Goal: Use online tool/utility: Utilize a website feature to perform a specific function

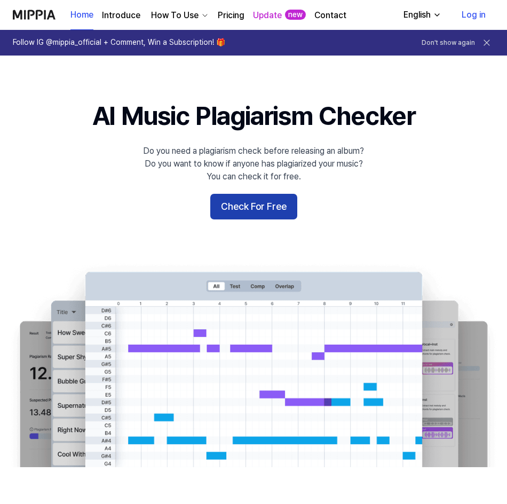
click at [254, 214] on button "Check For Free" at bounding box center [253, 207] width 87 height 26
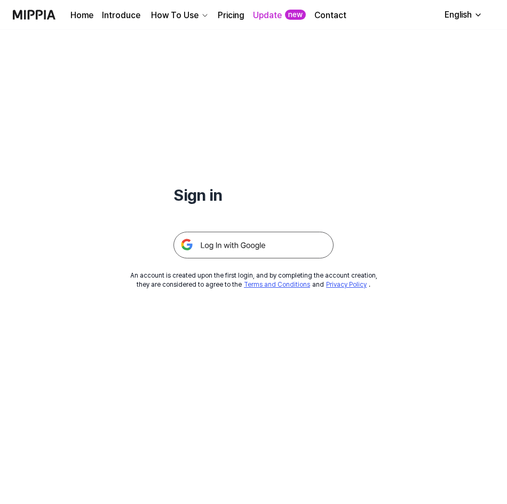
click at [254, 250] on img at bounding box center [254, 245] width 160 height 27
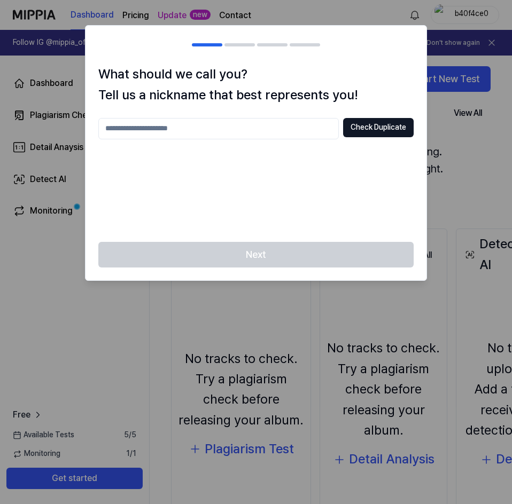
click at [439, 198] on div at bounding box center [256, 252] width 512 height 504
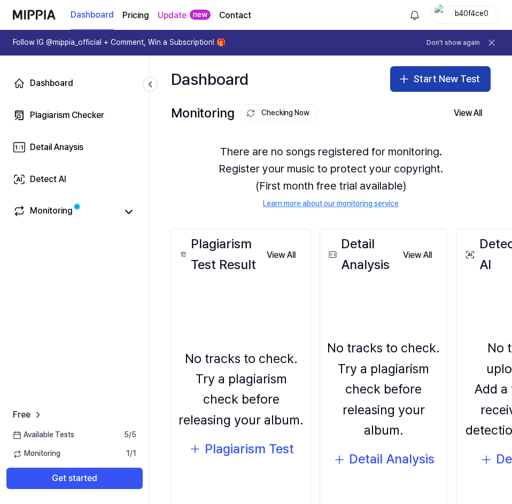
click at [463, 88] on button "Start New Test" at bounding box center [440, 79] width 100 height 26
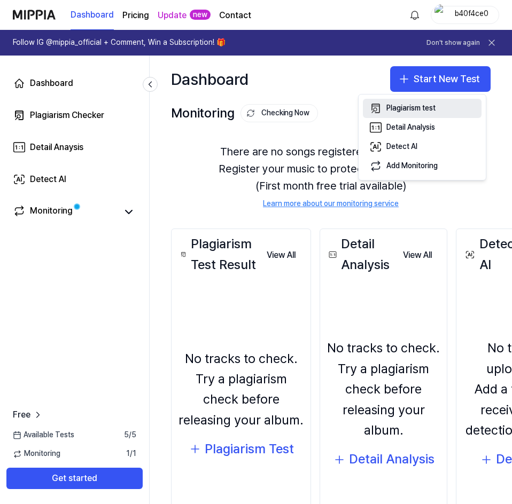
click at [437, 109] on button "Plagiarism test" at bounding box center [422, 108] width 119 height 19
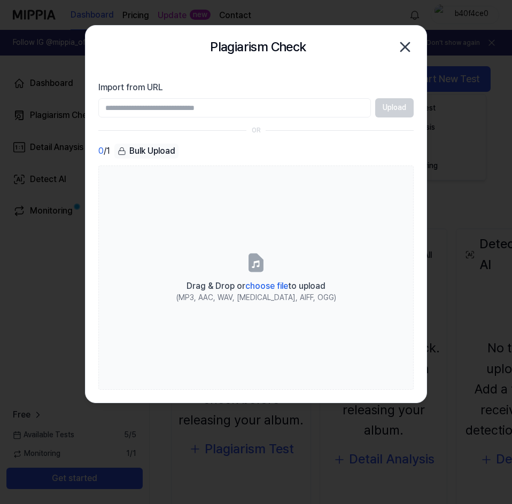
click at [260, 111] on input "Import from URL" at bounding box center [234, 107] width 272 height 19
click at [203, 111] on input "Import from URL" at bounding box center [234, 107] width 272 height 19
paste input "**********"
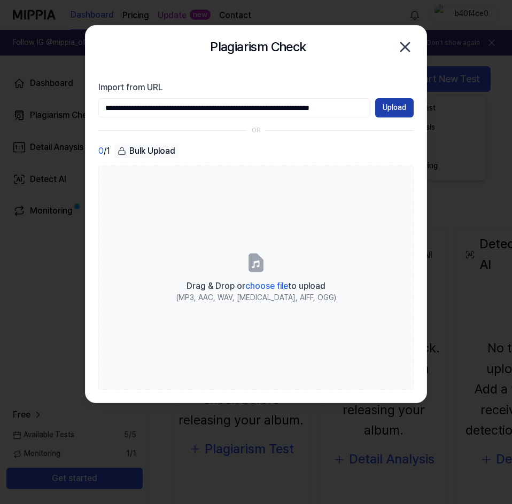
type input "**********"
click at [392, 104] on button "Upload" at bounding box center [394, 107] width 38 height 19
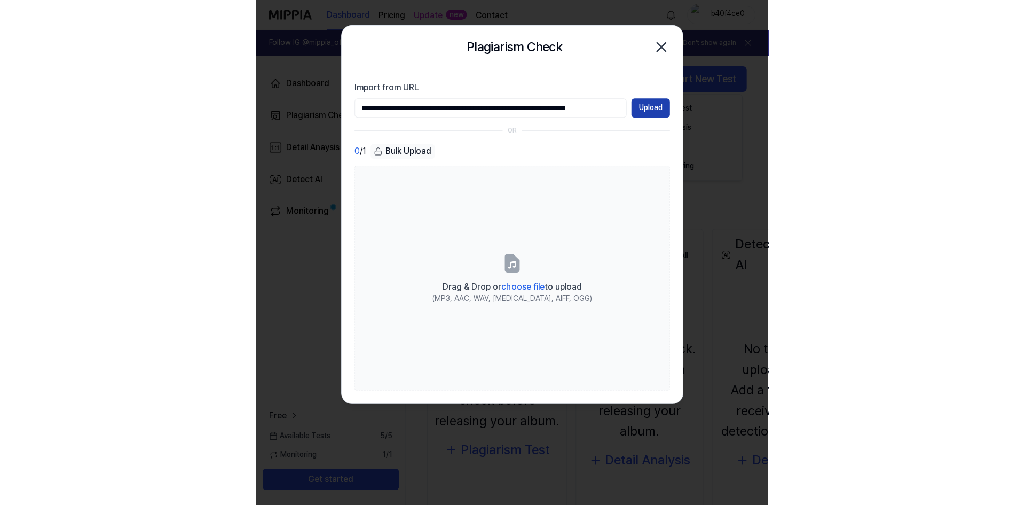
scroll to position [0, 0]
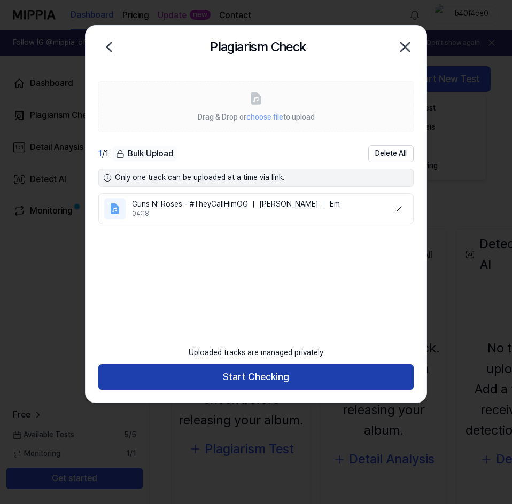
click at [246, 382] on button "Start Checking" at bounding box center [255, 377] width 315 height 26
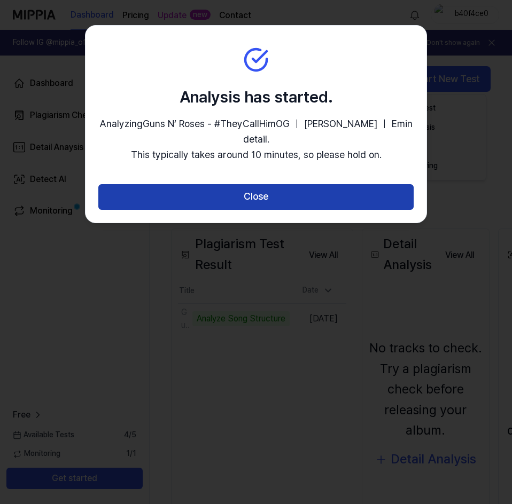
click at [279, 198] on button "Close" at bounding box center [255, 197] width 315 height 26
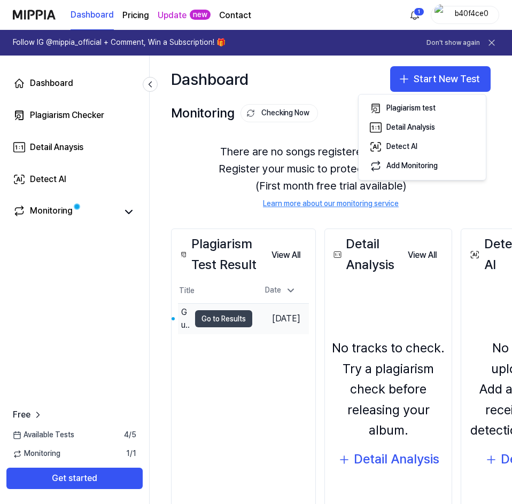
click at [237, 319] on button "Go to Results" at bounding box center [223, 318] width 57 height 17
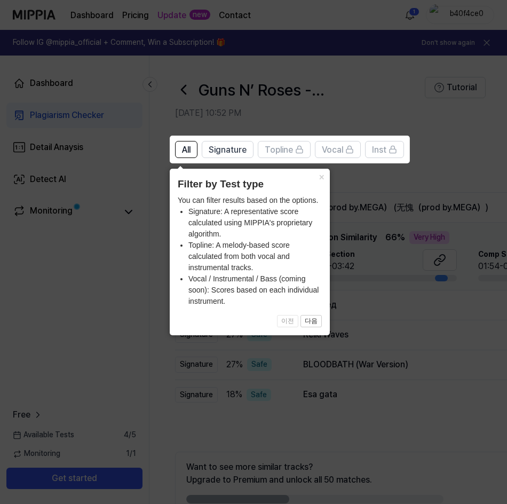
click at [378, 274] on icon at bounding box center [256, 252] width 512 height 504
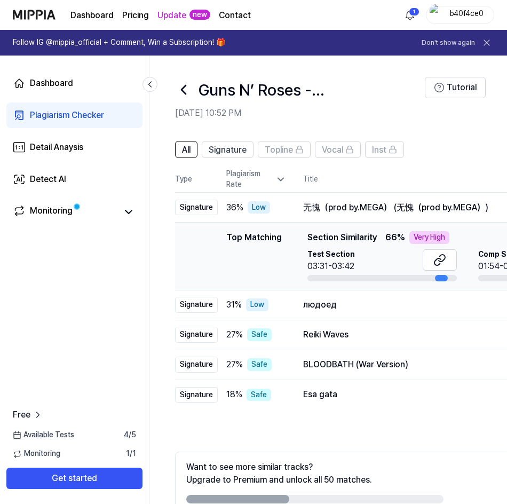
drag, startPoint x: 266, startPoint y: 494, endPoint x: 307, endPoint y: 498, distance: 40.8
click at [307, 498] on div "Want to see more similar tracks? Upgrade to Premium and unlock all 50 matches." at bounding box center [314, 482] width 257 height 43
drag, startPoint x: 268, startPoint y: 498, endPoint x: 315, endPoint y: 501, distance: 46.5
click at [315, 501] on div at bounding box center [314, 499] width 257 height 9
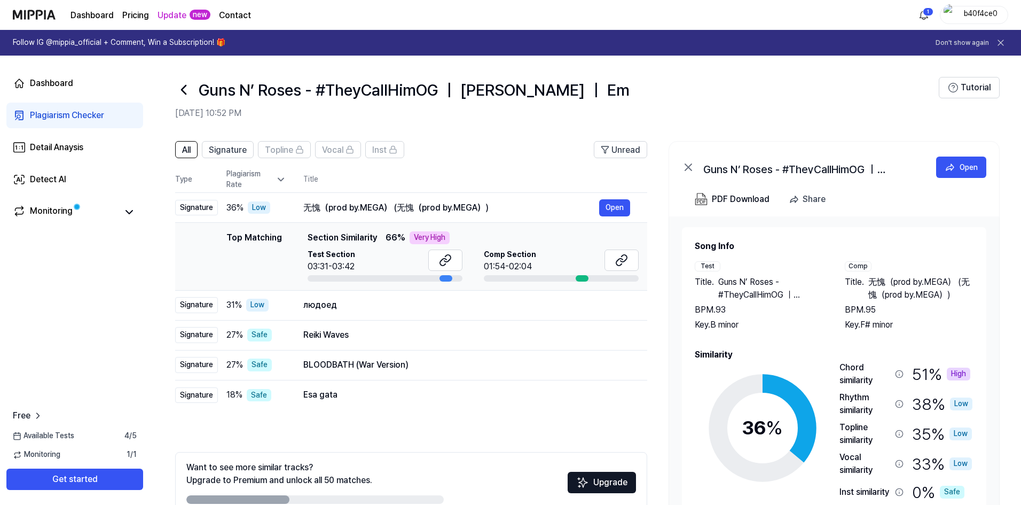
click at [511, 376] on icon at bounding box center [899, 374] width 9 height 9
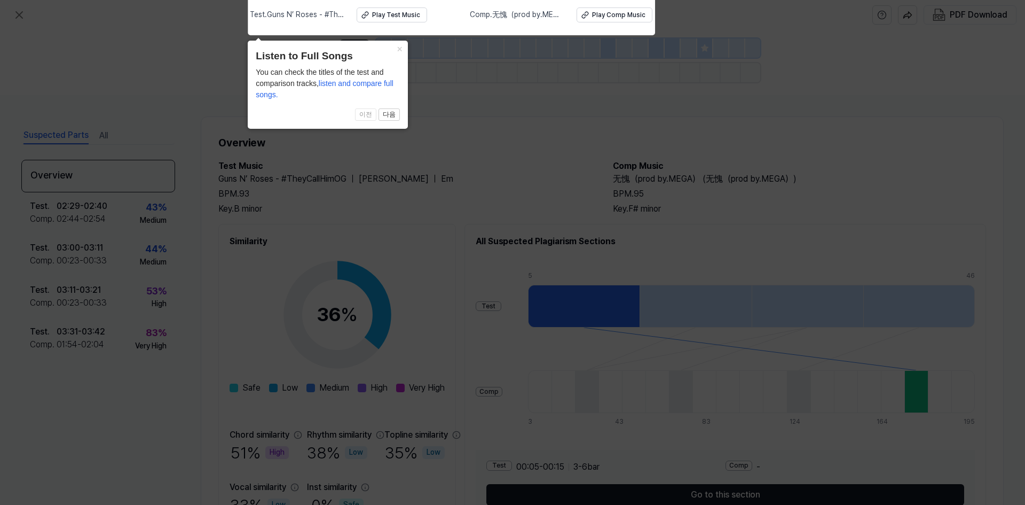
click at [490, 140] on icon at bounding box center [512, 250] width 1025 height 510
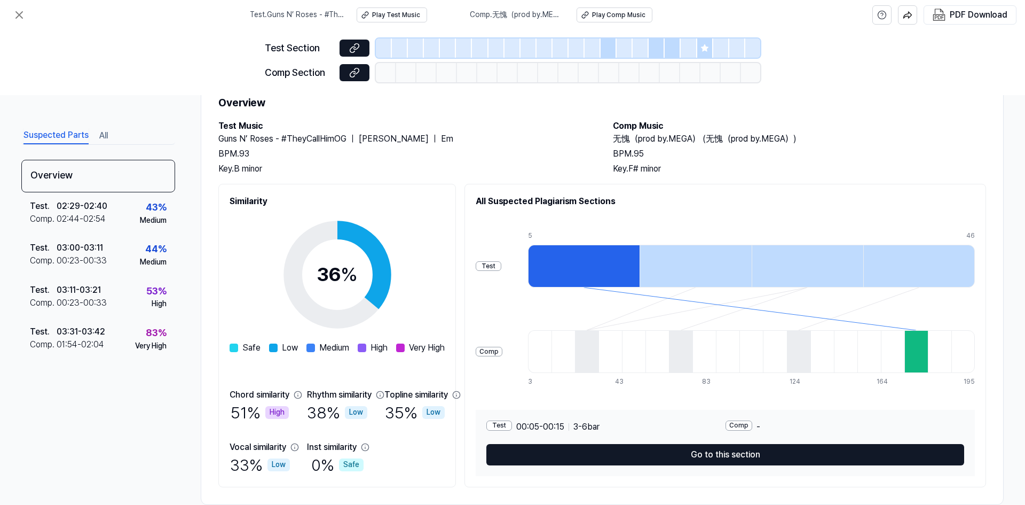
scroll to position [61, 0]
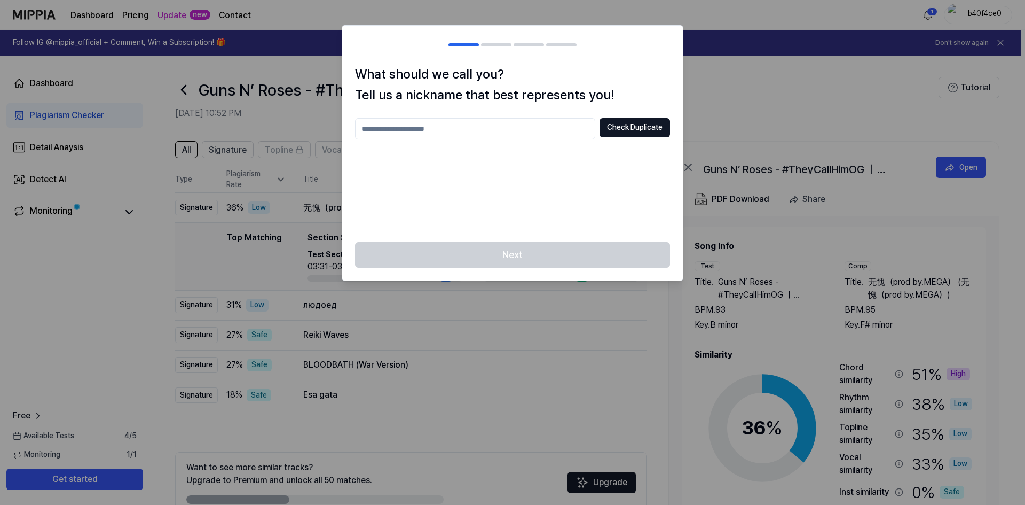
click at [511, 91] on div at bounding box center [512, 252] width 1025 height 505
click at [484, 307] on div at bounding box center [512, 252] width 1025 height 505
click at [484, 308] on div at bounding box center [512, 252] width 1025 height 505
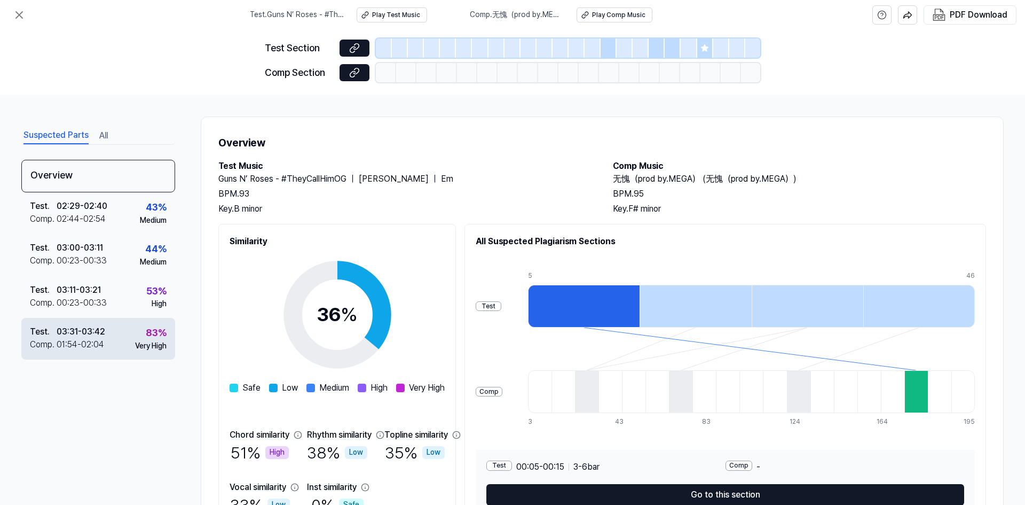
click at [94, 343] on div "01:54 - 02:04" at bounding box center [81, 344] width 48 height 13
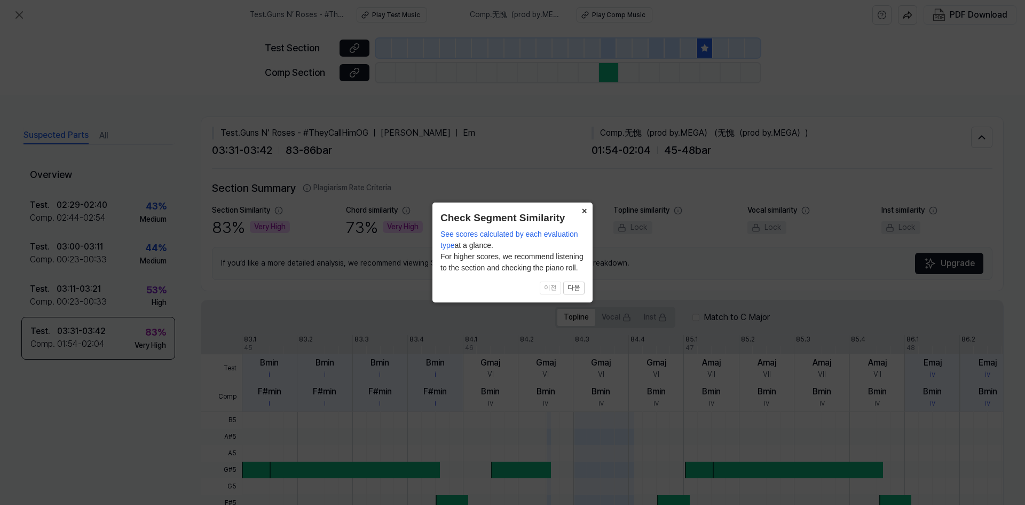
click at [511, 210] on button "×" at bounding box center [584, 209] width 17 height 15
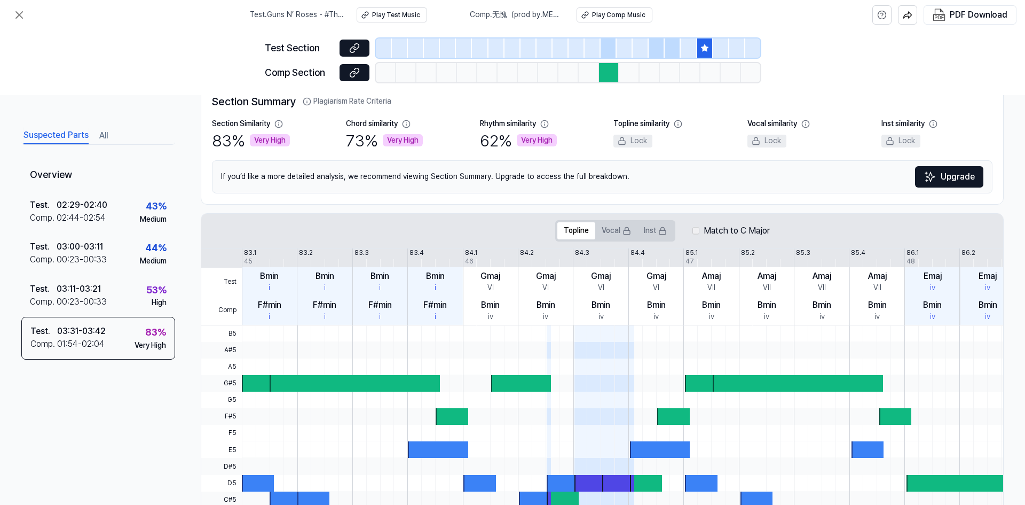
scroll to position [107, 0]
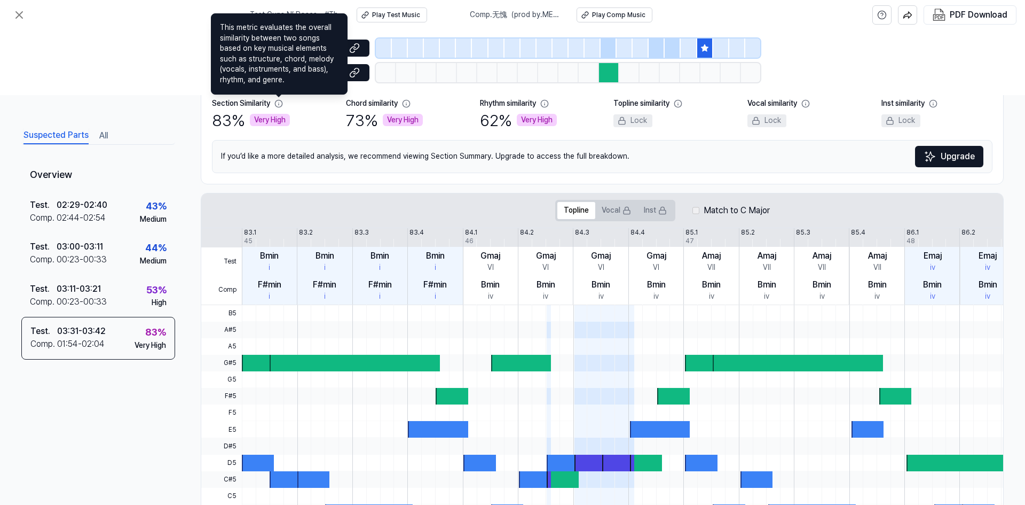
click at [278, 103] on icon at bounding box center [278, 103] width 9 height 9
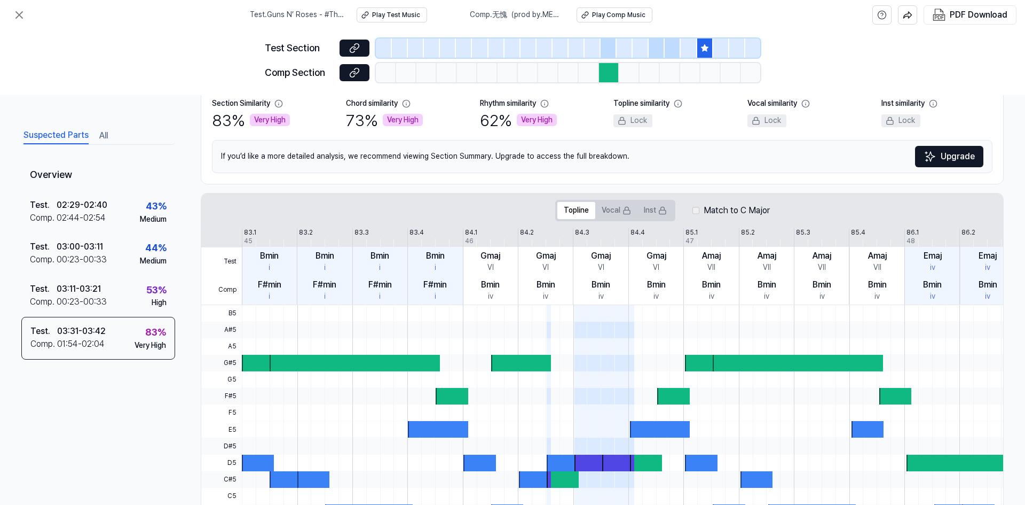
click at [99, 137] on button "All" at bounding box center [103, 135] width 9 height 17
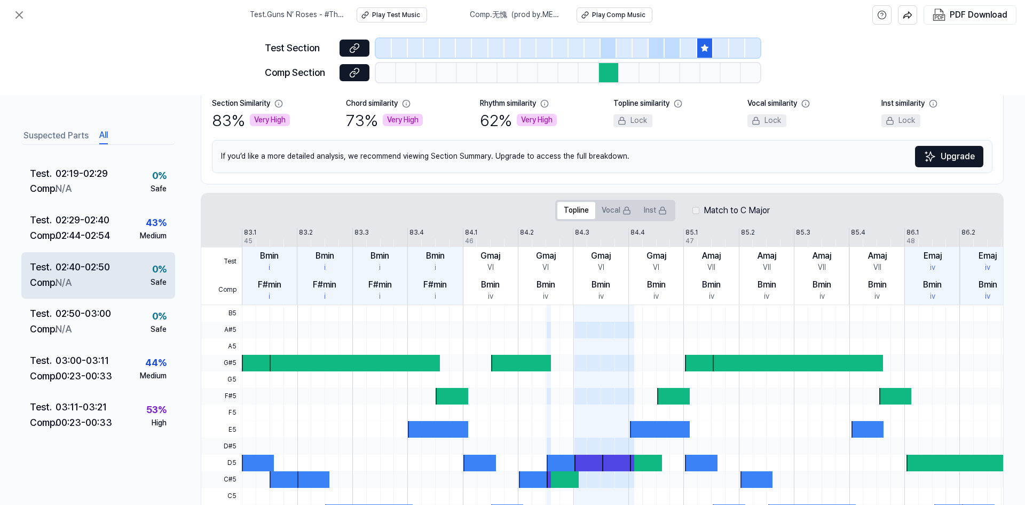
scroll to position [854, 0]
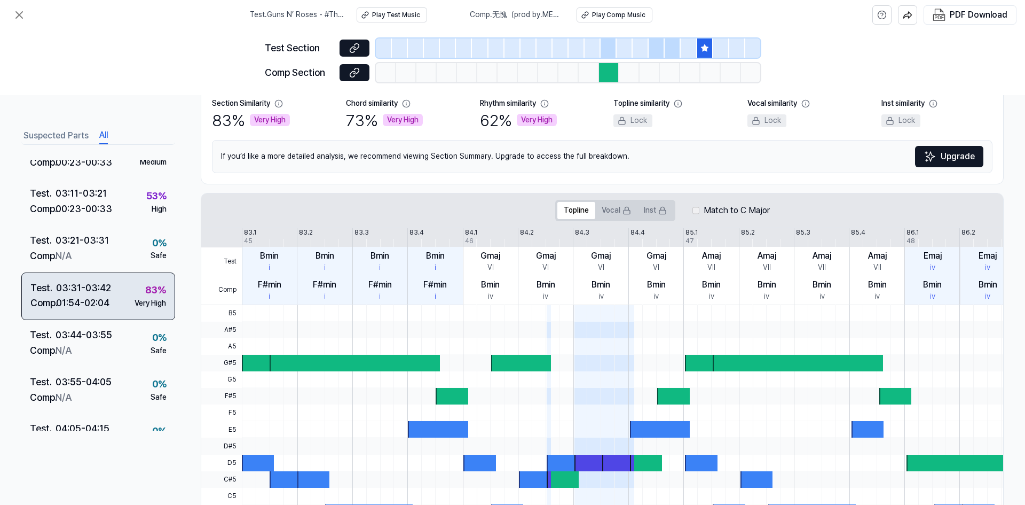
click at [95, 288] on div "03:31 - 03:42" at bounding box center [83, 287] width 55 height 15
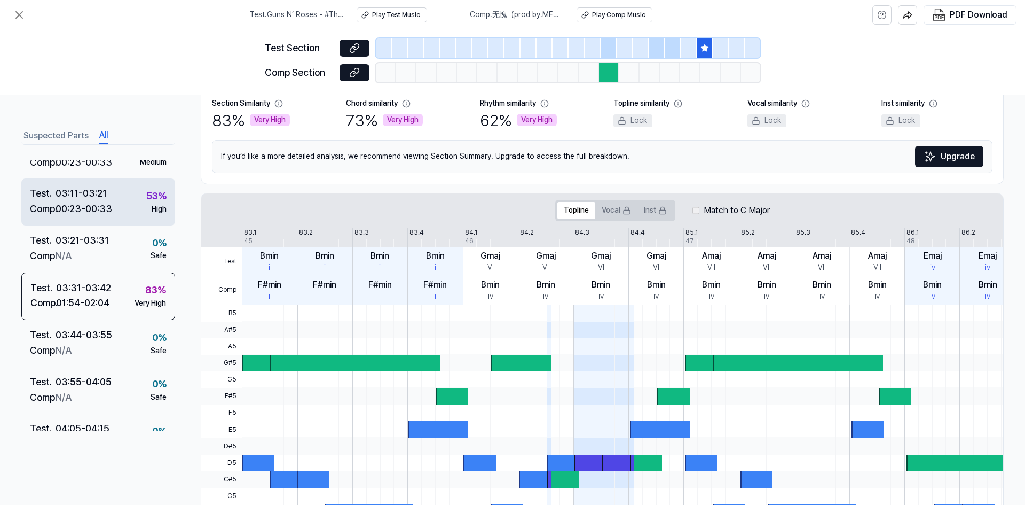
click at [81, 187] on div "03:11 - 03:21" at bounding box center [81, 193] width 51 height 15
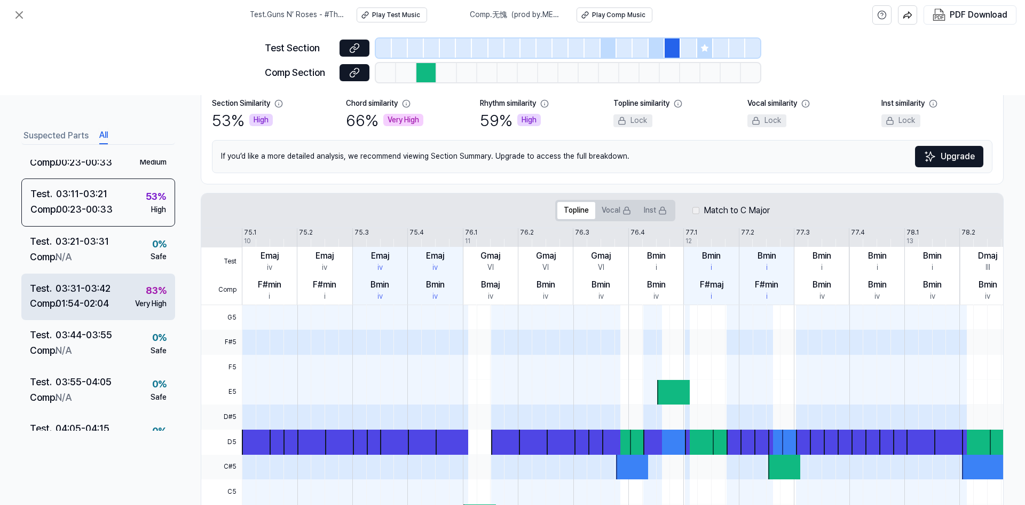
click at [107, 294] on div "03:31 - 03:42" at bounding box center [83, 288] width 55 height 15
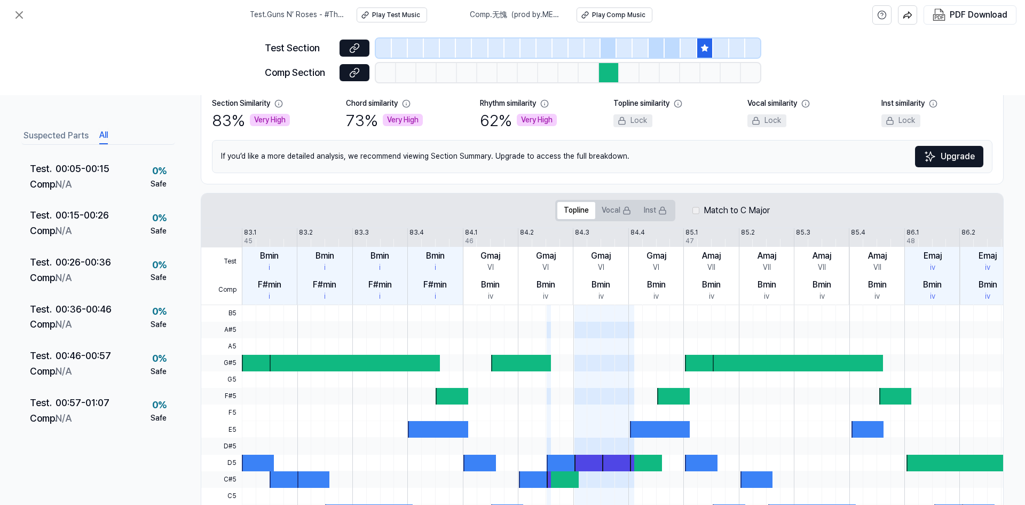
scroll to position [0, 0]
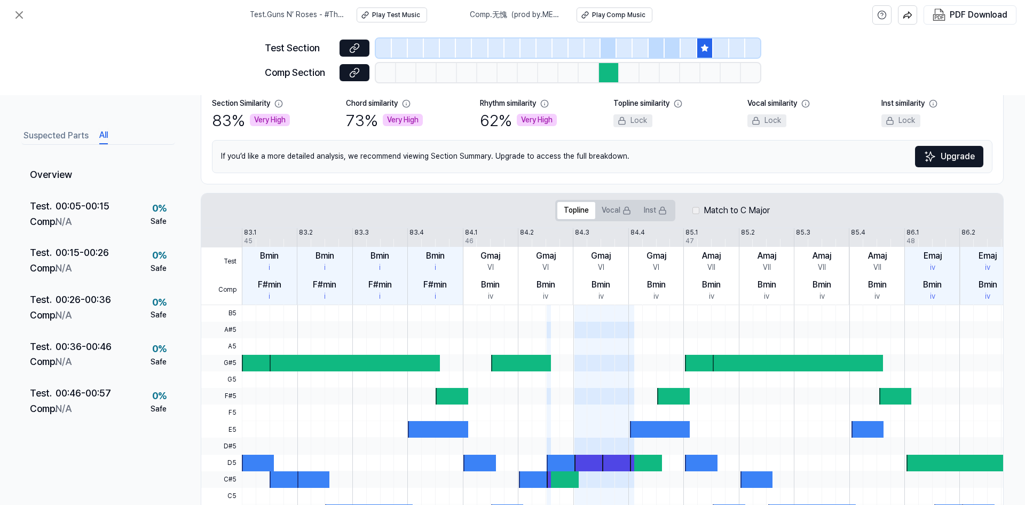
click at [60, 138] on button "Suspected Parts" at bounding box center [55, 135] width 65 height 17
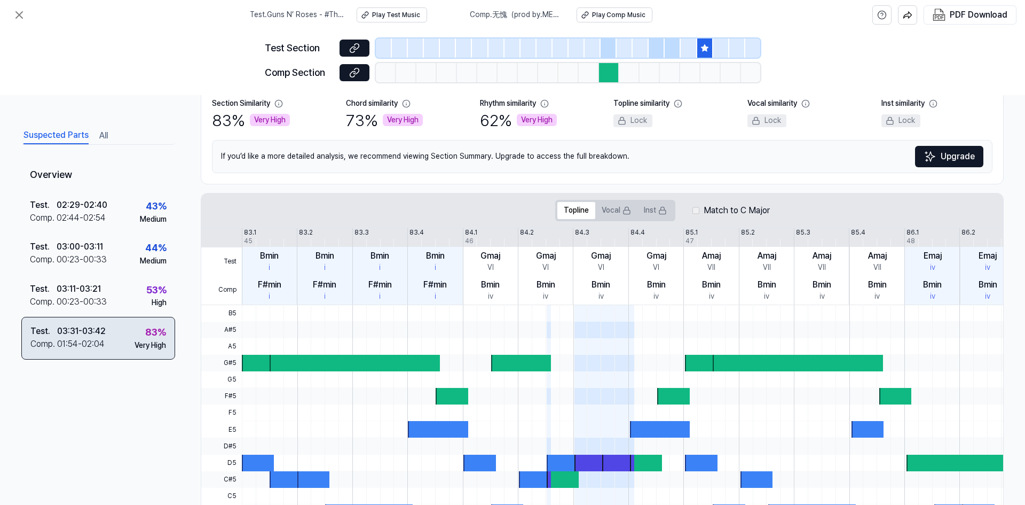
click at [113, 329] on div "Test . 03:31 - 03:42 Comp . 01:54 - 02:04 83 % Very High" at bounding box center [98, 338] width 154 height 43
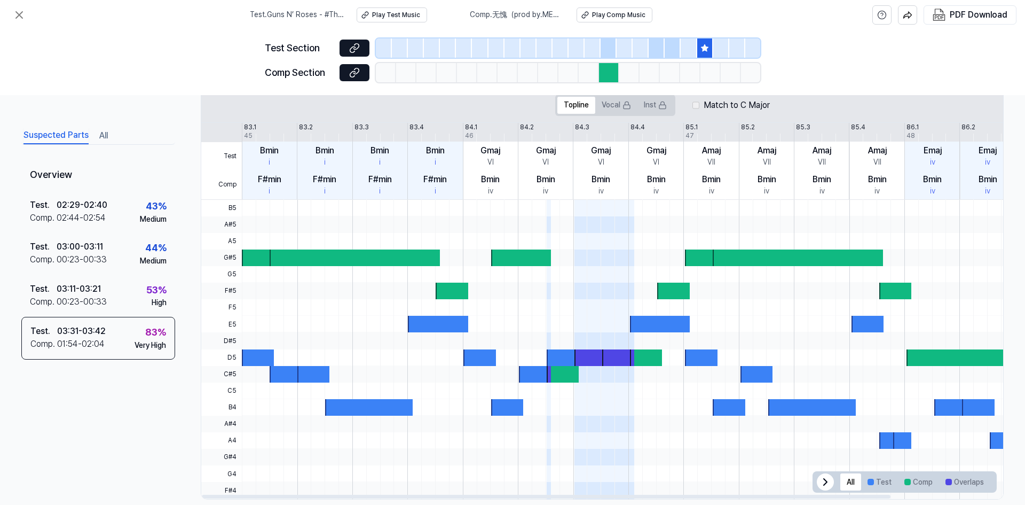
scroll to position [228, 0]
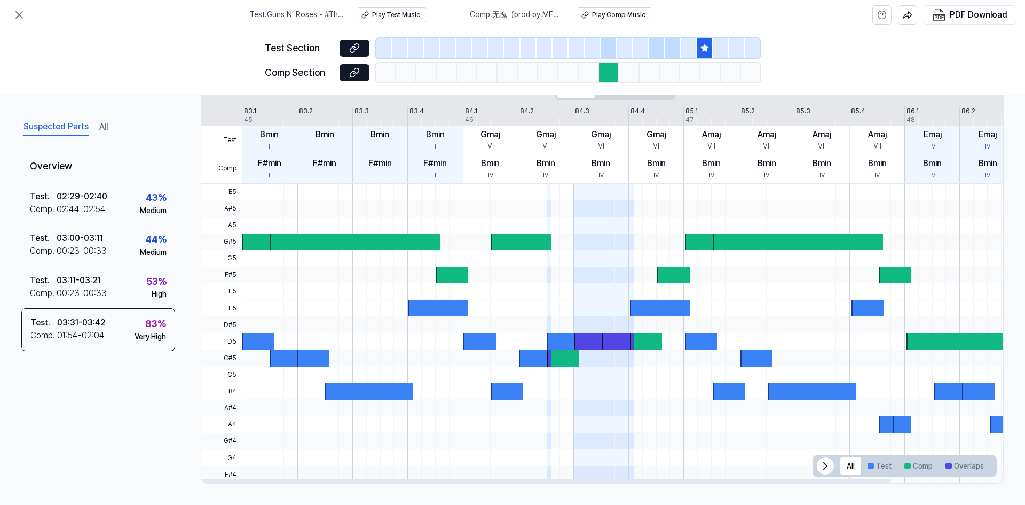
click at [511, 468] on icon at bounding box center [825, 465] width 13 height 13
